Goal: Browse casually: Explore the website without a specific task or goal

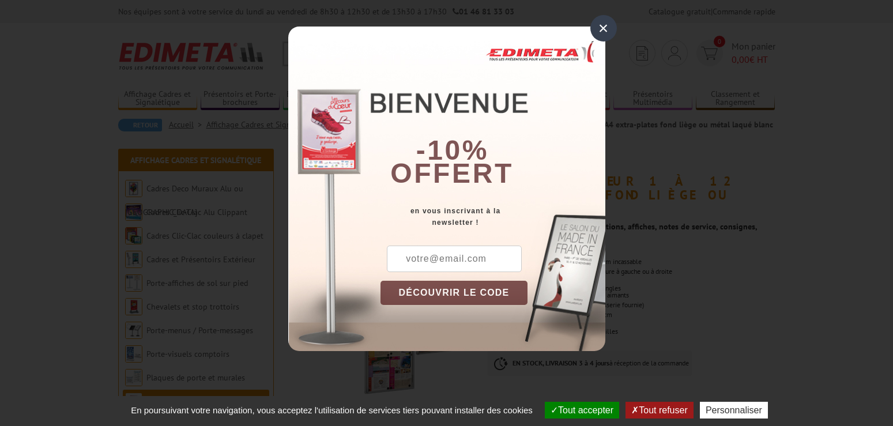
click at [607, 29] on div "×" at bounding box center [604, 28] width 27 height 27
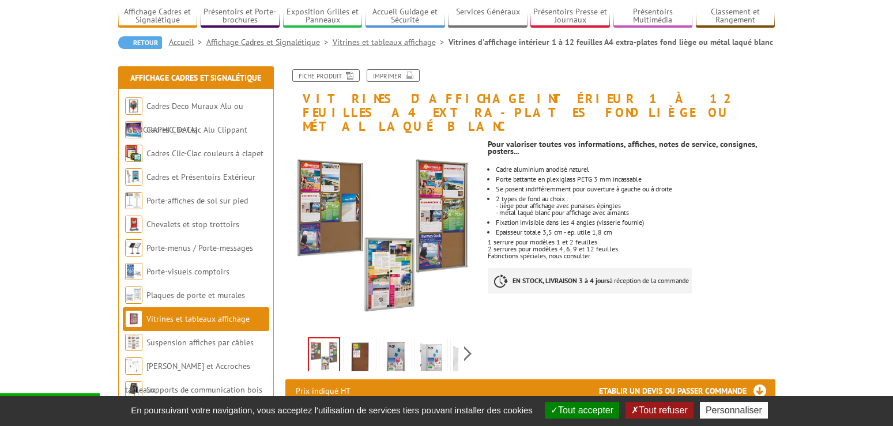
scroll to position [118, 0]
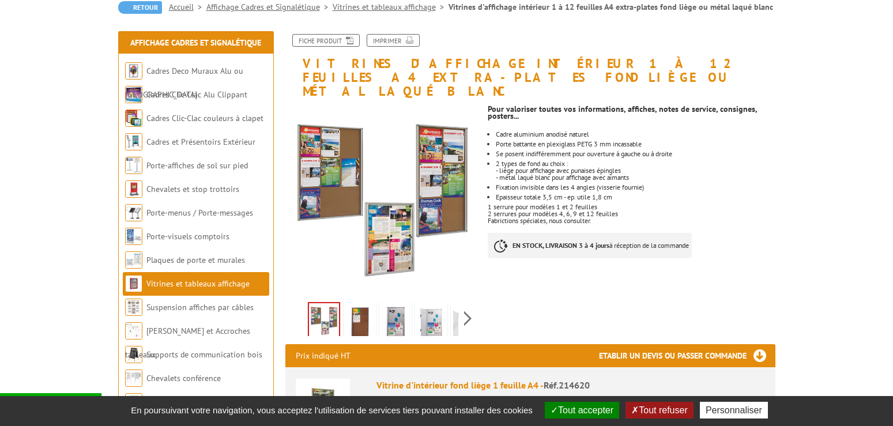
click at [397, 307] on img at bounding box center [396, 323] width 28 height 36
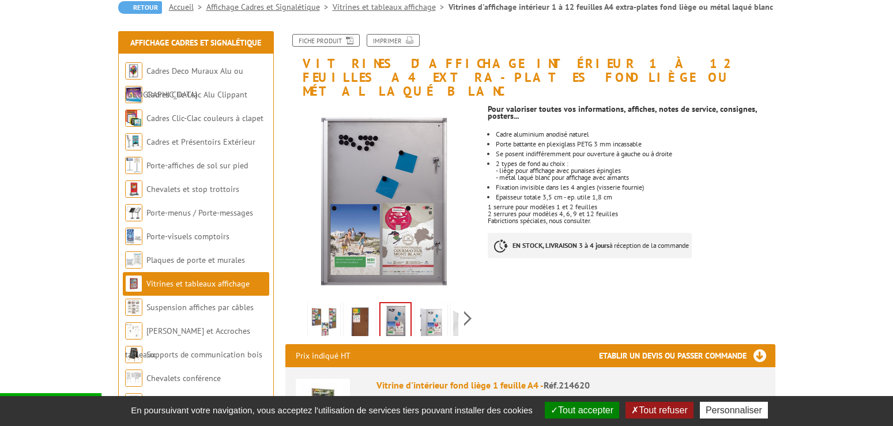
click at [428, 306] on img at bounding box center [432, 323] width 28 height 36
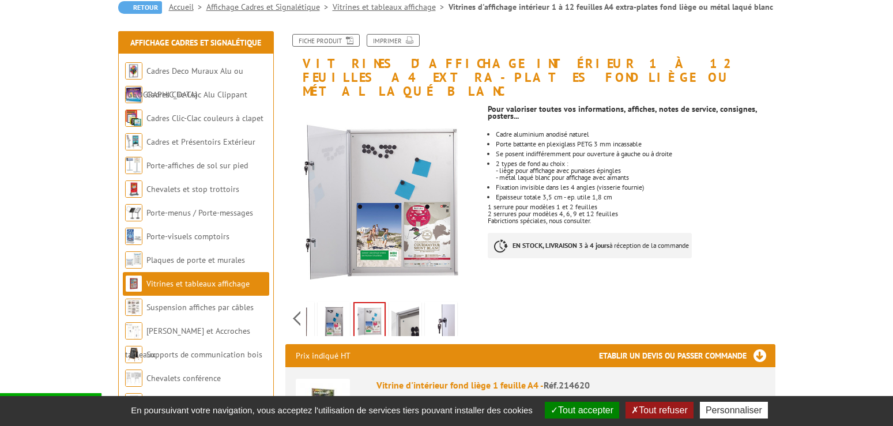
click at [468, 306] on div "Previous Next" at bounding box center [382, 318] width 194 height 40
click at [450, 306] on img at bounding box center [441, 323] width 28 height 36
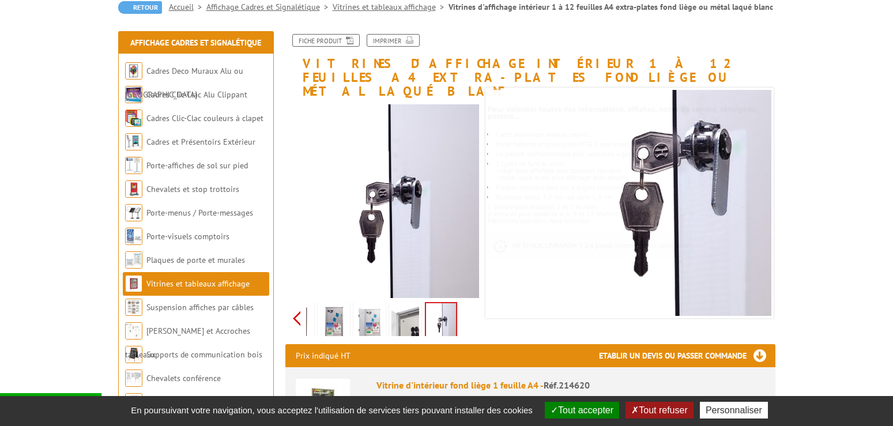
click at [299, 302] on div "Previous Next" at bounding box center [382, 318] width 194 height 40
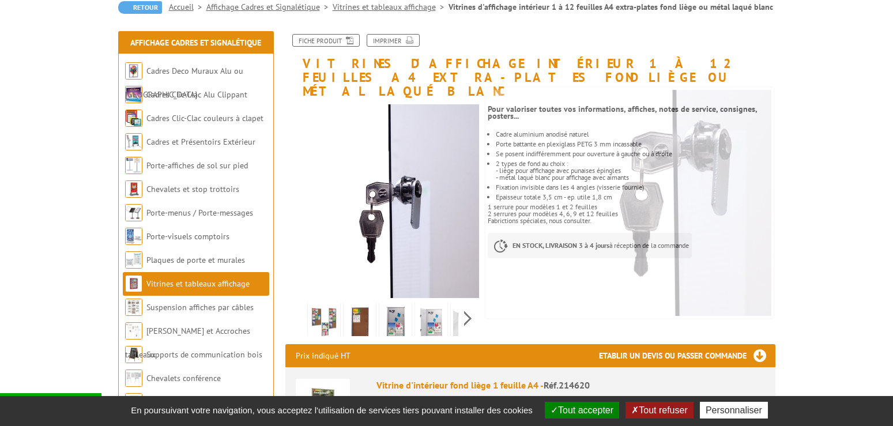
click at [299, 301] on div "Previous Next" at bounding box center [382, 318] width 194 height 40
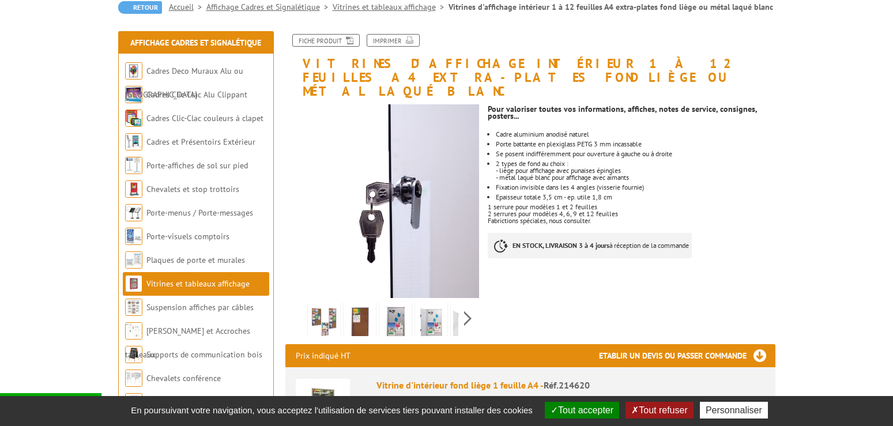
click at [299, 301] on div "Previous Next" at bounding box center [382, 318] width 194 height 40
click at [333, 305] on img at bounding box center [324, 323] width 28 height 36
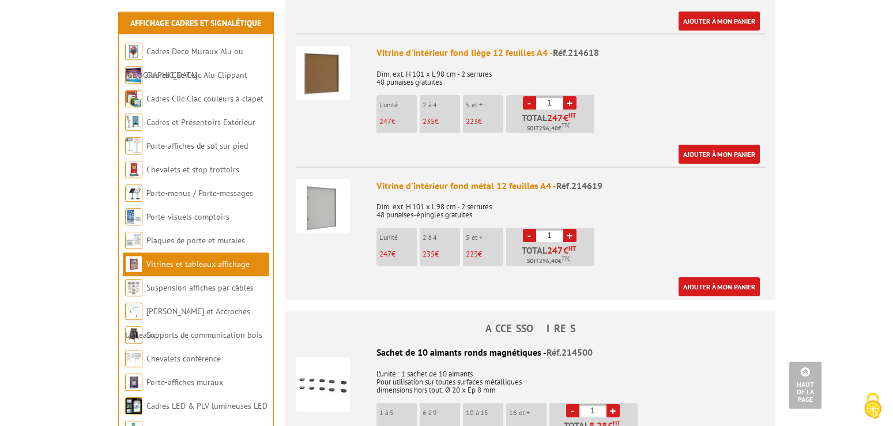
scroll to position [1787, 0]
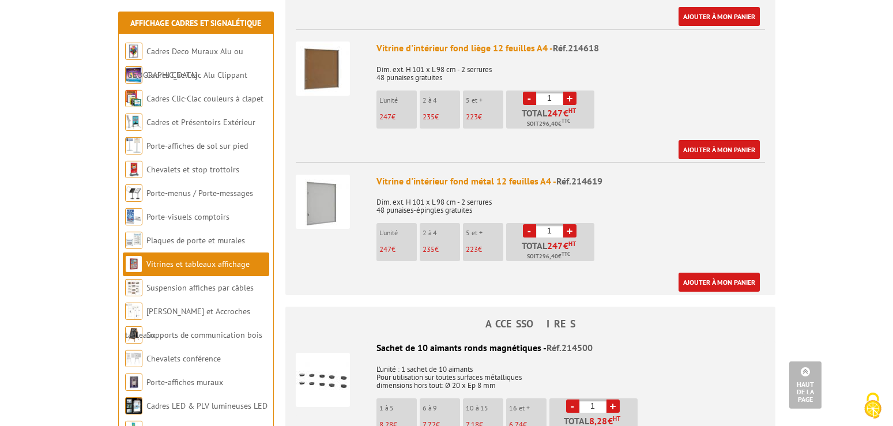
click at [322, 50] on img at bounding box center [323, 69] width 54 height 54
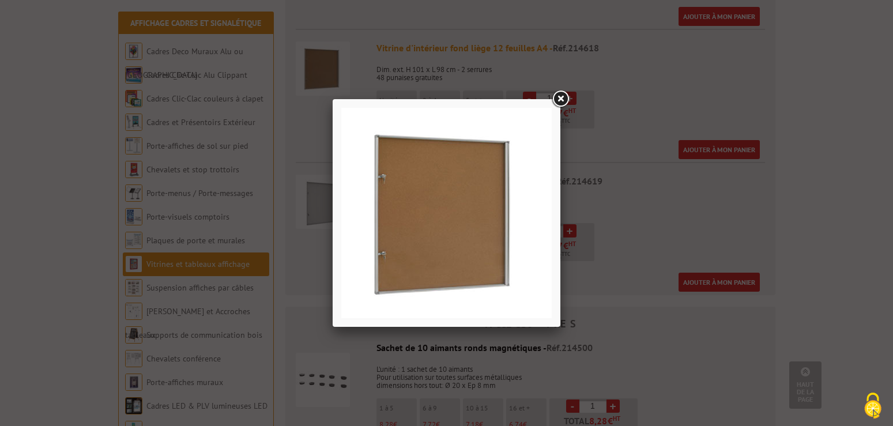
click at [561, 97] on link at bounding box center [560, 99] width 21 height 21
